Goal: Transaction & Acquisition: Purchase product/service

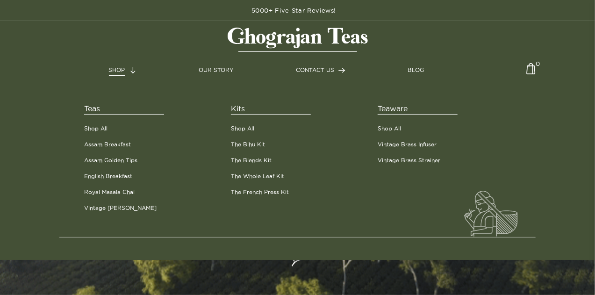
click at [121, 71] on span "SHOP" at bounding box center [117, 70] width 16 height 6
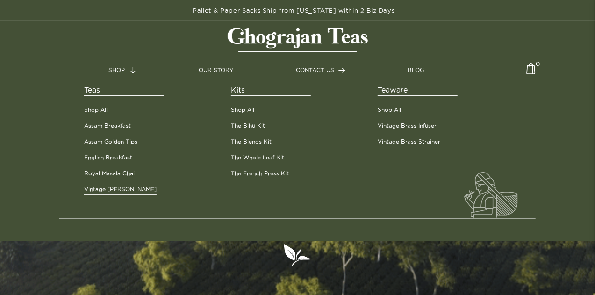
click at [117, 193] on link "Vintage [PERSON_NAME]" at bounding box center [120, 189] width 72 height 8
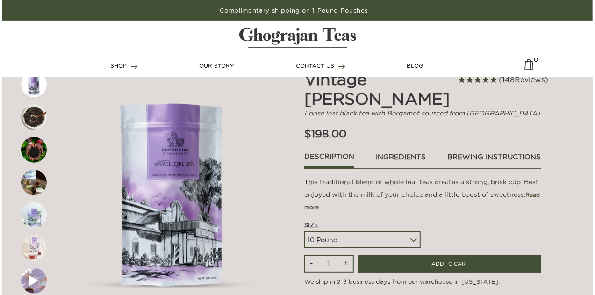
scroll to position [51, 0]
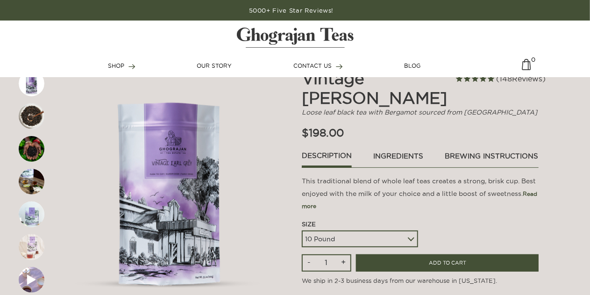
click at [32, 251] on img at bounding box center [32, 247] width 26 height 26
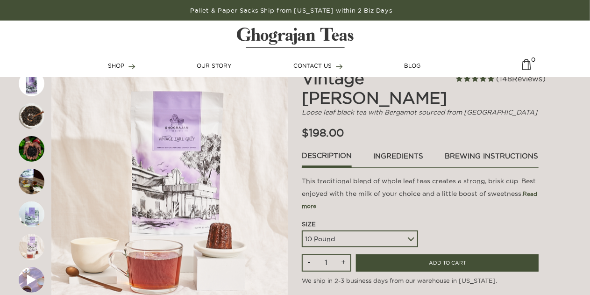
click at [390, 150] on link "ingredients" at bounding box center [398, 158] width 51 height 16
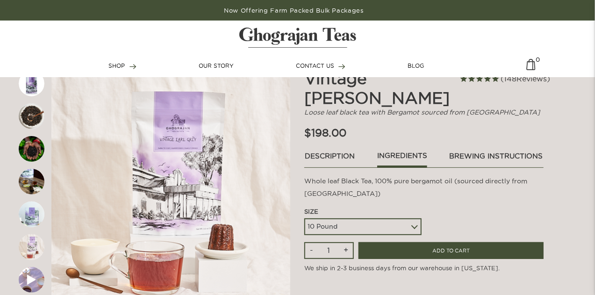
click at [477, 150] on link "brewing instructions" at bounding box center [496, 158] width 94 height 16
